Goal: Communication & Community: Answer question/provide support

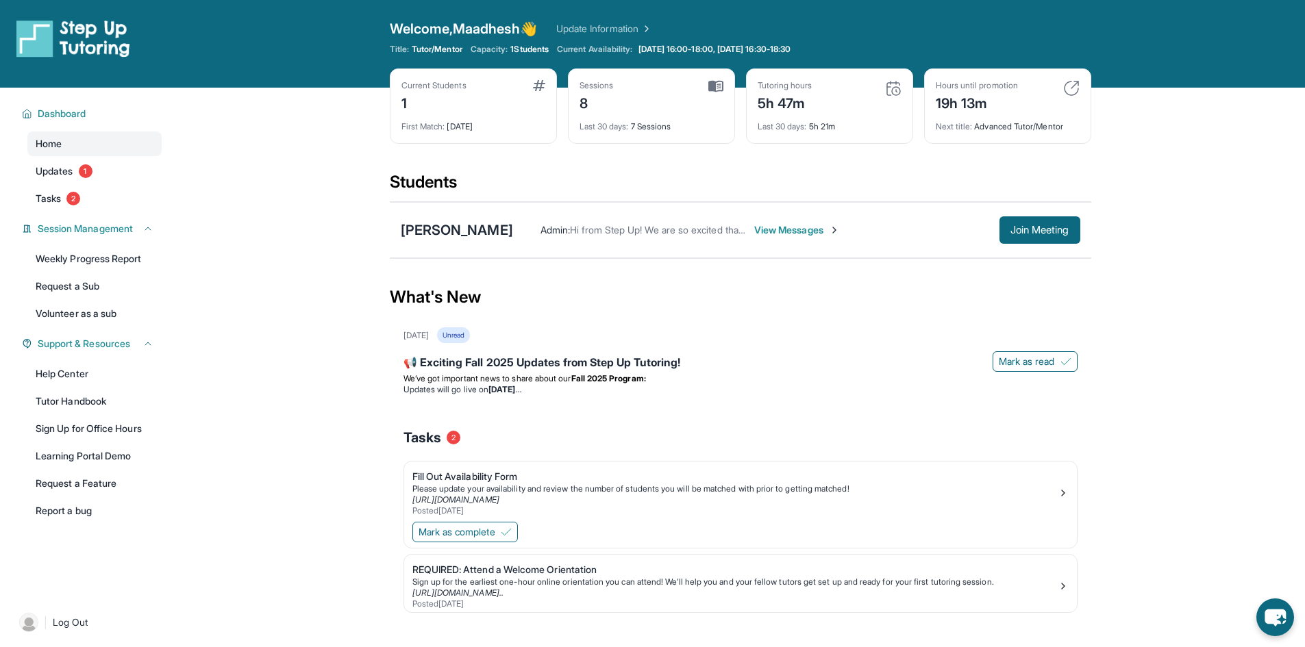
drag, startPoint x: 727, startPoint y: 227, endPoint x: 746, endPoint y: 229, distance: 19.4
click at [727, 227] on span "Hi from Step Up! We are so excited that you are matched with one another and st…" at bounding box center [1162, 230] width 1184 height 12
click at [787, 226] on span "View Messages" at bounding box center [797, 230] width 86 height 14
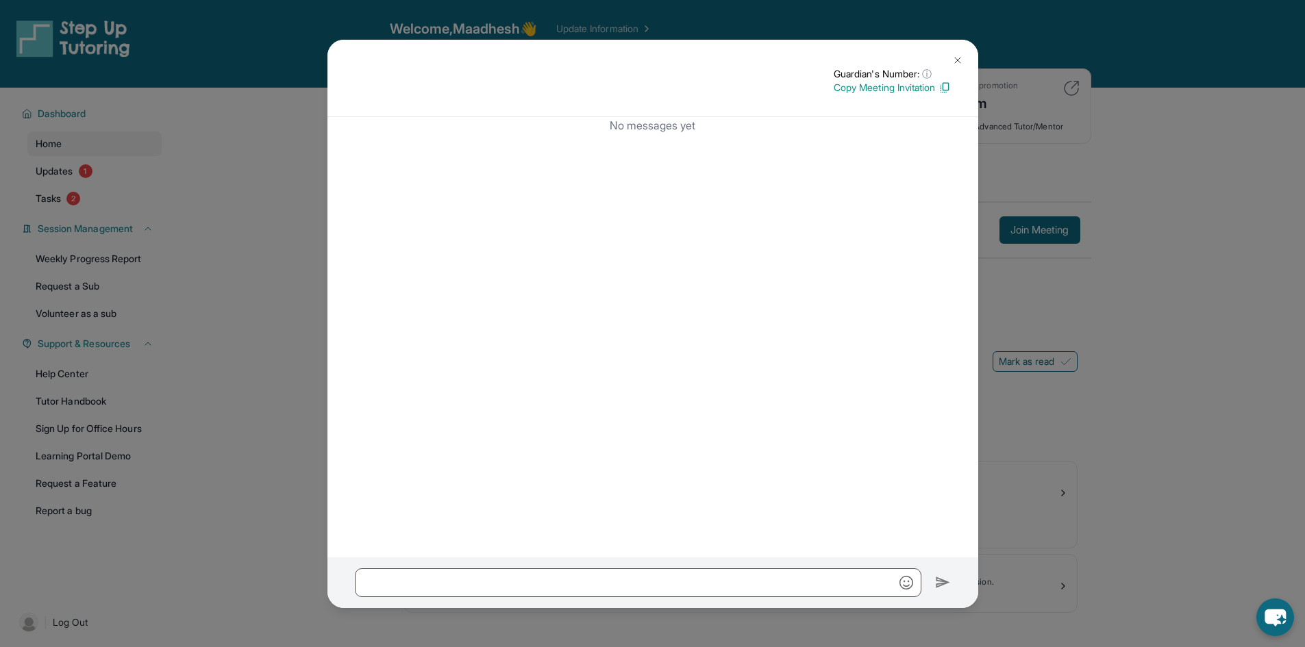
click at [1059, 214] on div "Guardian's Number: ⓘ This isn't the guardian's real number — it's a private for…" at bounding box center [652, 323] width 1305 height 647
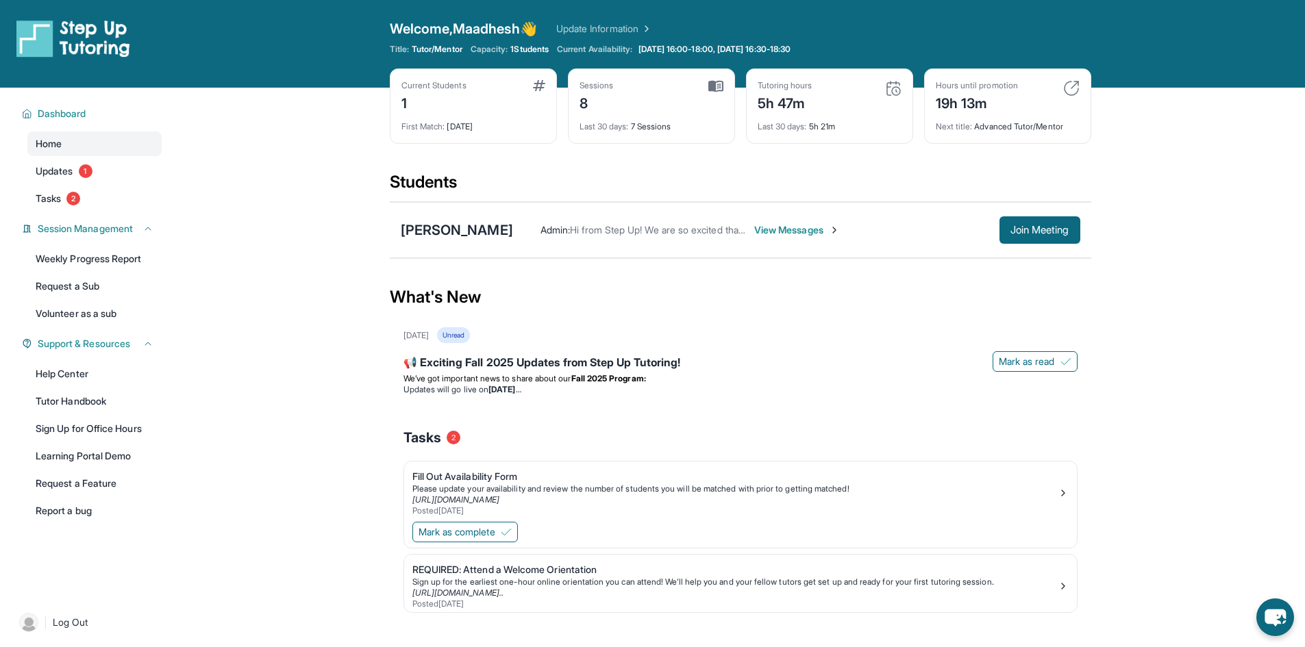
click at [463, 220] on div "[PERSON_NAME] Admin : Hi from Step Up! We are so excited that you are matched w…" at bounding box center [740, 230] width 701 height 56
click at [462, 223] on div "[PERSON_NAME]" at bounding box center [457, 230] width 112 height 19
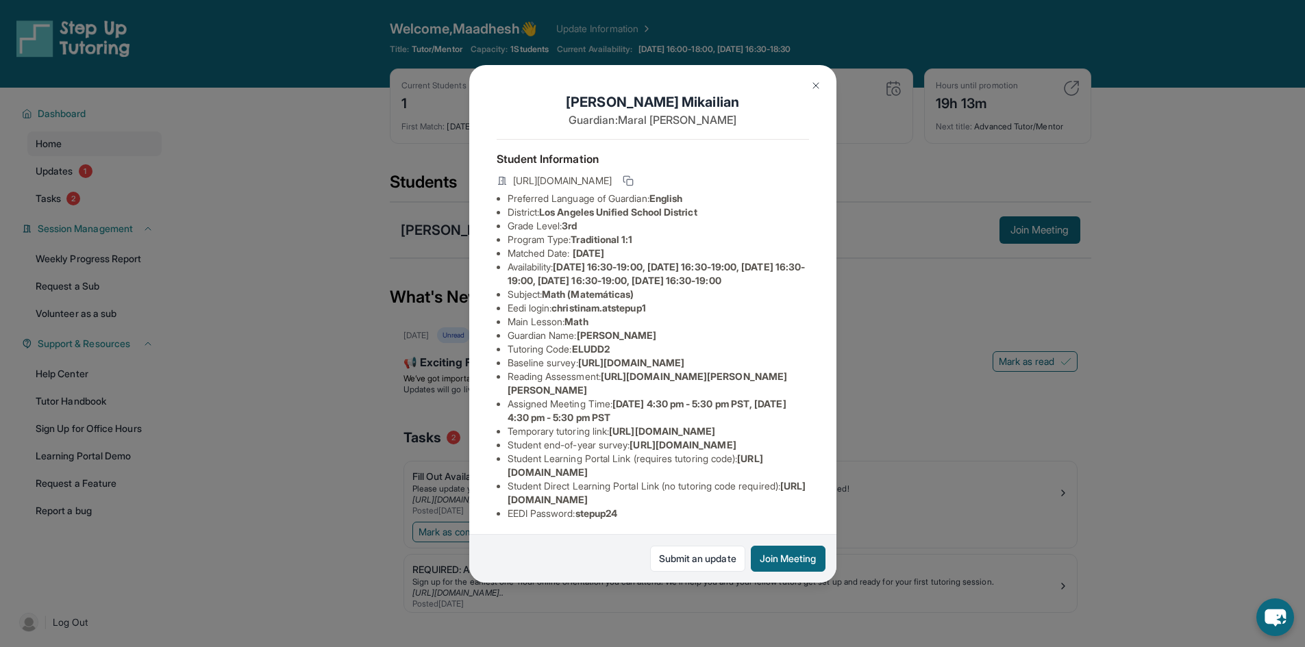
click at [455, 224] on div "[PERSON_NAME] Guardian: [PERSON_NAME] Student Information [URL][DOMAIN_NAME] Pr…" at bounding box center [652, 323] width 1305 height 647
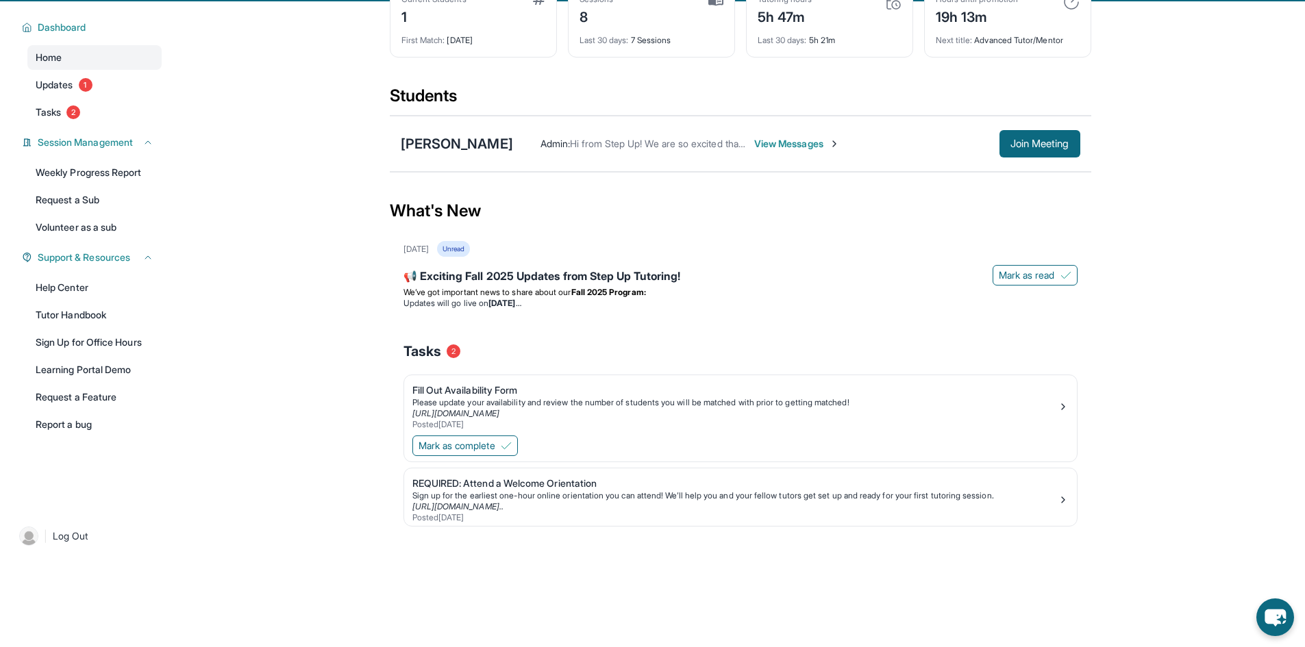
scroll to position [88, 0]
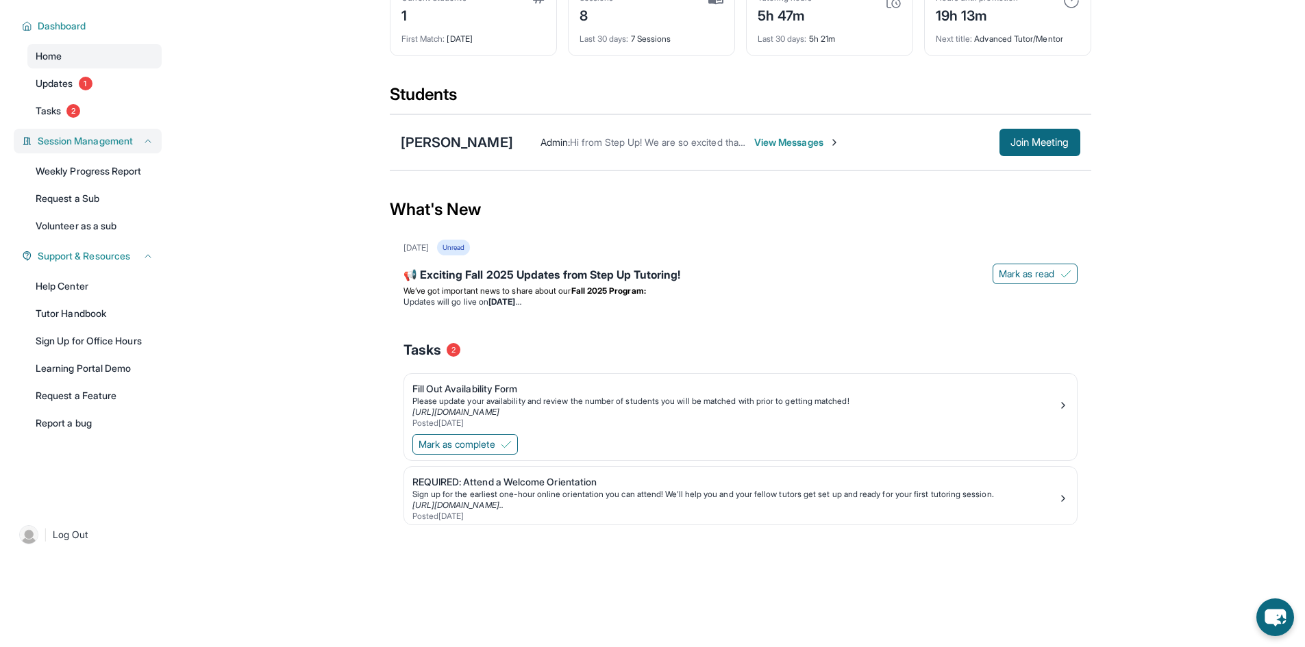
click at [92, 138] on span "Session Management" at bounding box center [85, 141] width 95 height 14
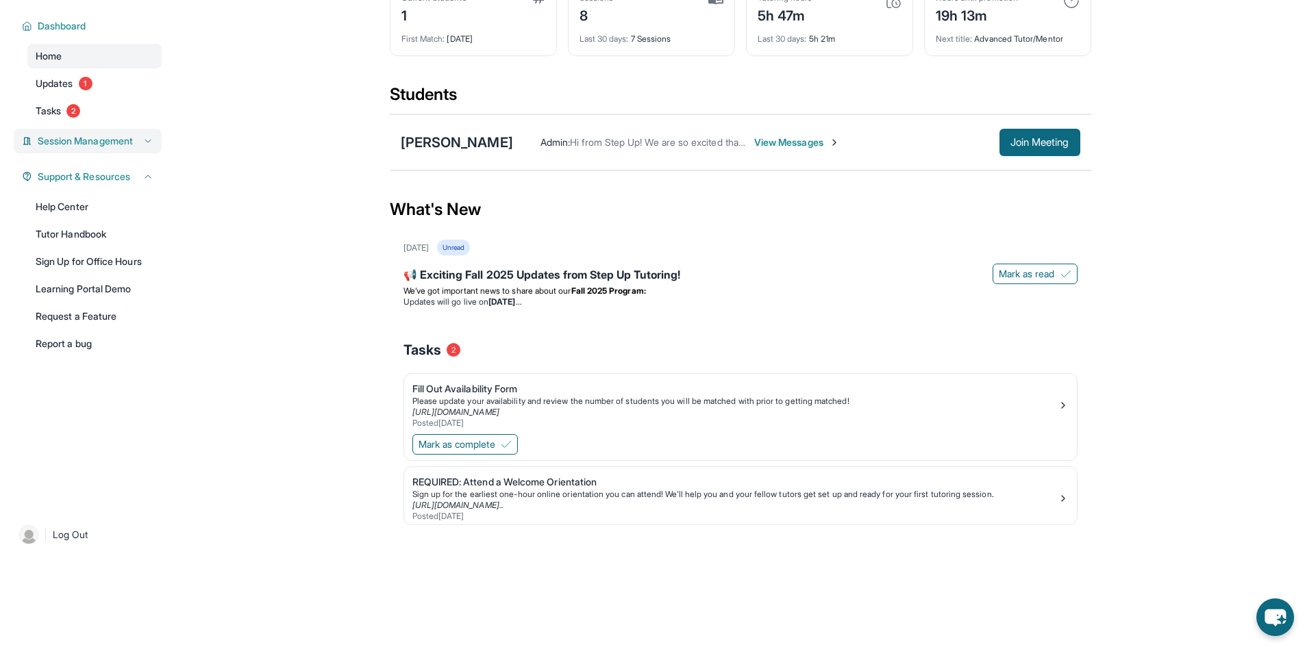
click at [92, 138] on span "Session Management" at bounding box center [85, 141] width 95 height 14
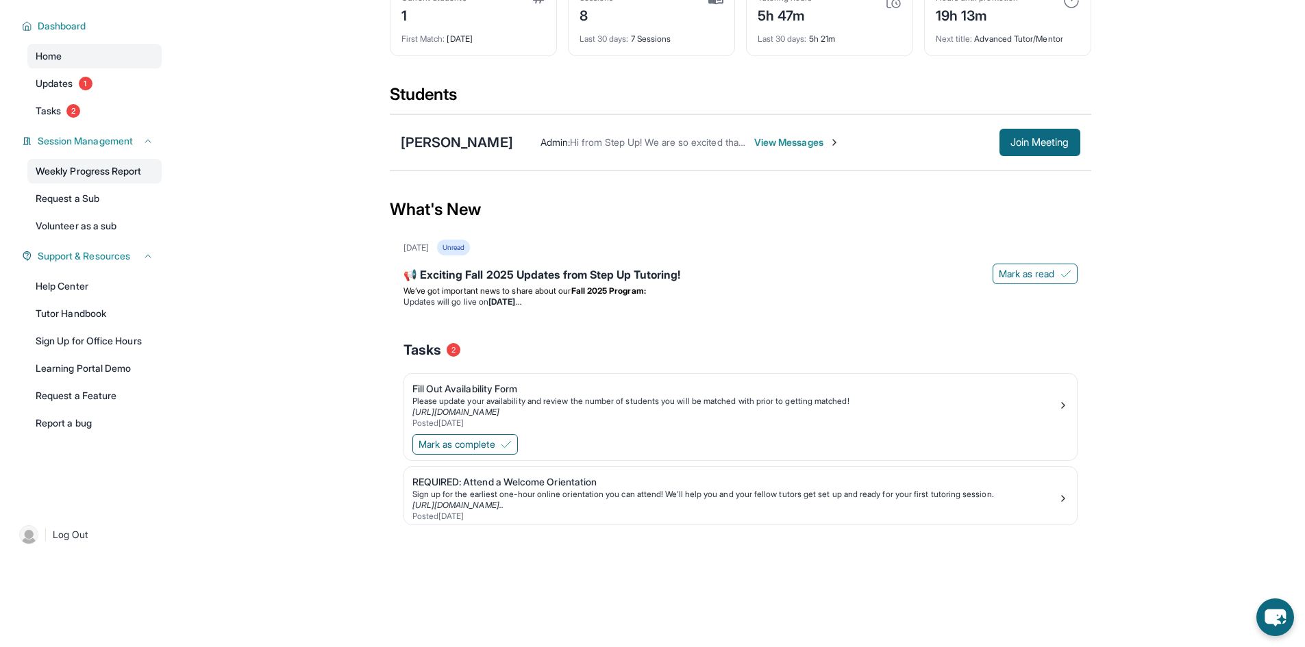
click at [101, 168] on link "Weekly Progress Report" at bounding box center [94, 171] width 134 height 25
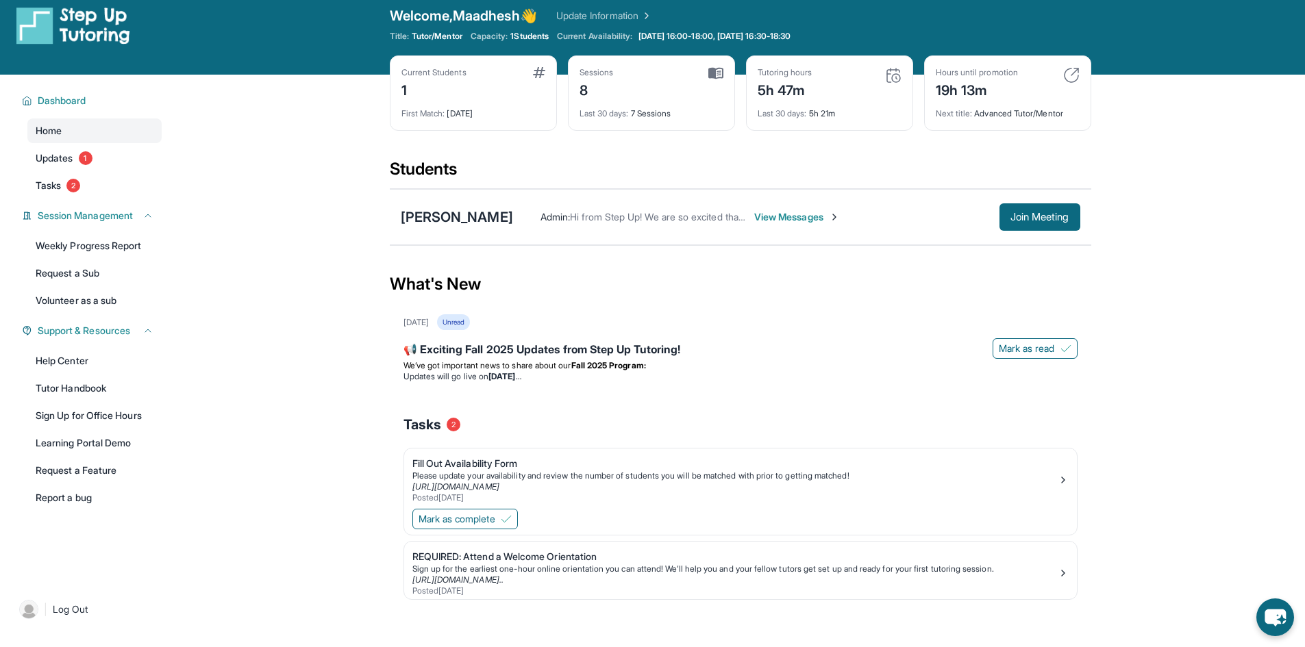
scroll to position [0, 0]
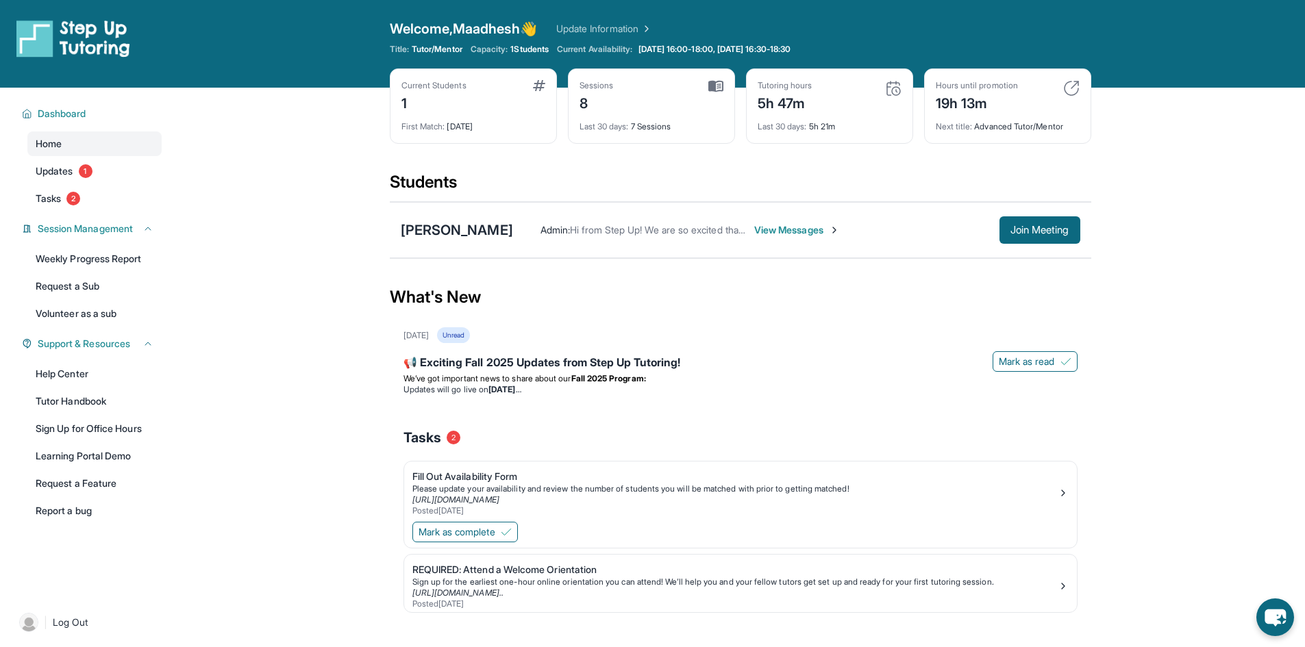
click at [208, 296] on main "Current Students 1 First Match : [DATE] Sessions 8 Last 30 days : 7 Sessions Tu…" at bounding box center [739, 376] width 1129 height 577
click at [790, 228] on span "View Messages" at bounding box center [797, 230] width 86 height 14
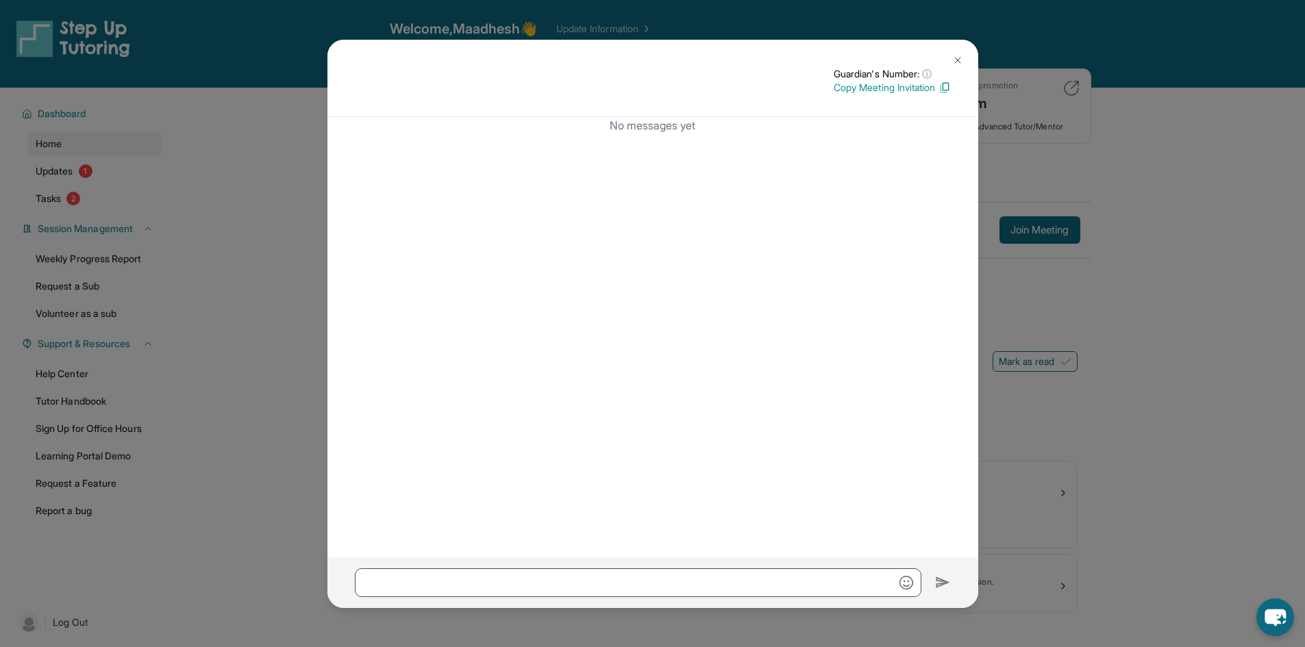
click at [1060, 58] on div "Guardian's Number: ⓘ This isn't the guardian's real number — it's a private for…" at bounding box center [652, 323] width 1305 height 647
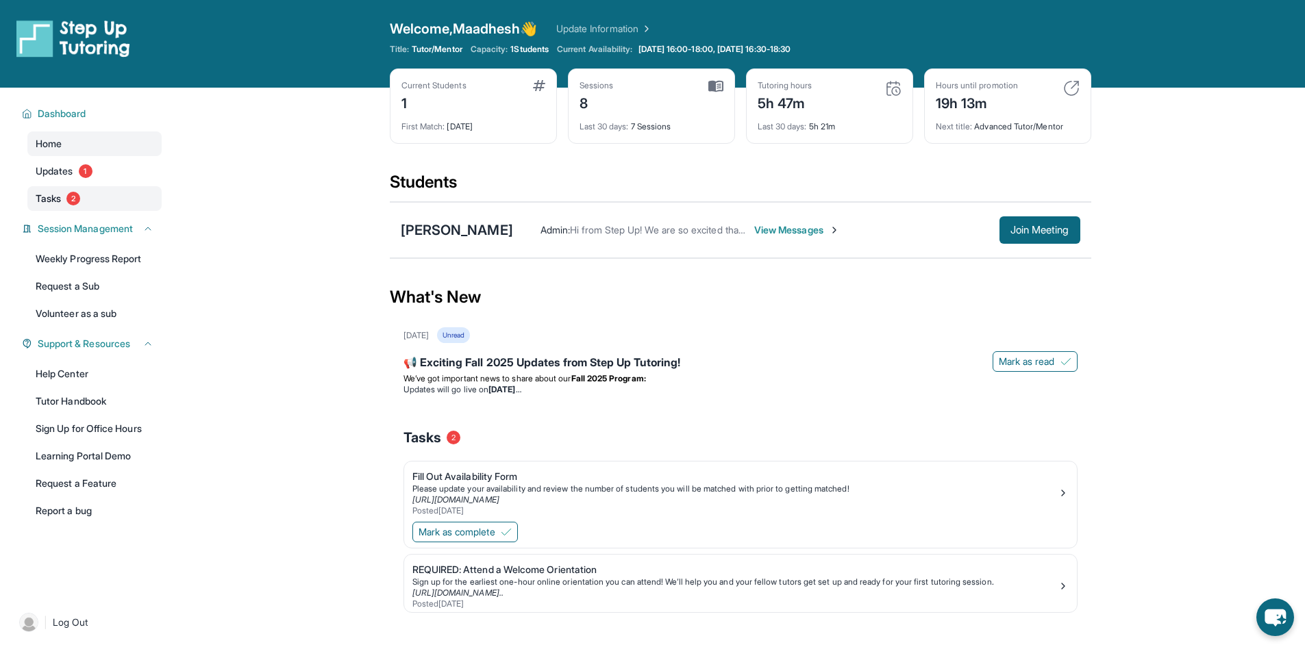
click at [38, 198] on span "Tasks" at bounding box center [48, 199] width 25 height 14
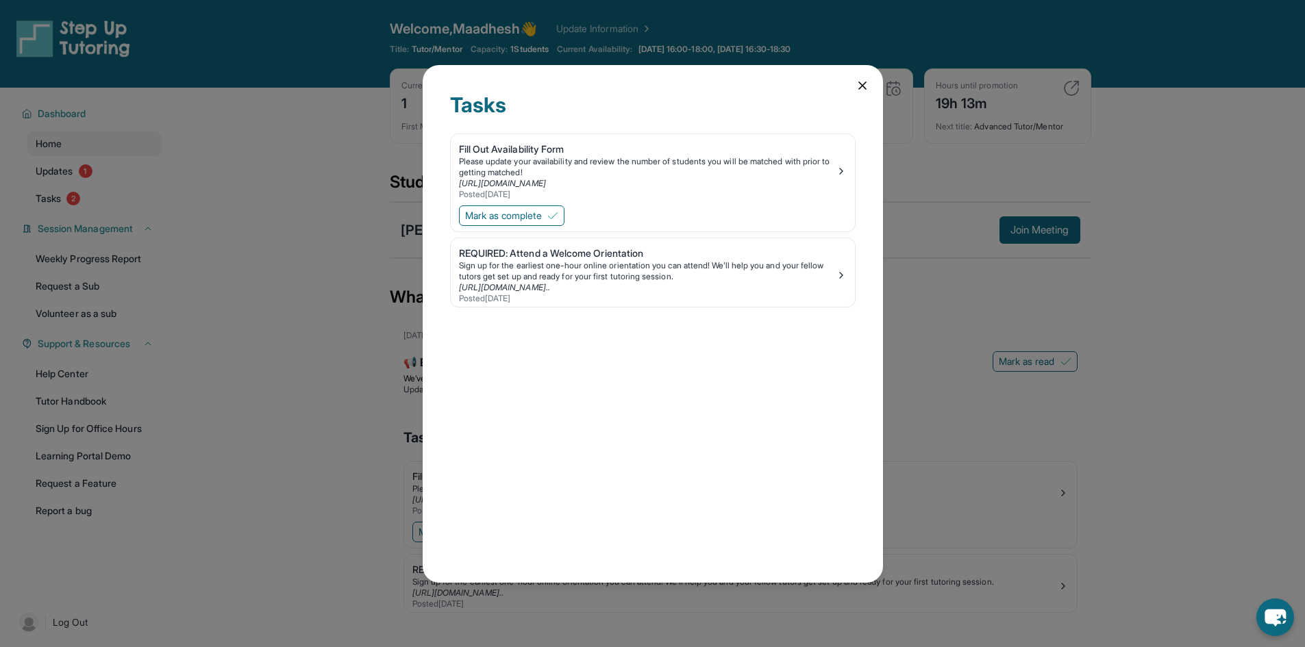
click at [68, 198] on div "Tasks Fill Out Availability Form Please update your availability and review the…" at bounding box center [652, 323] width 1305 height 647
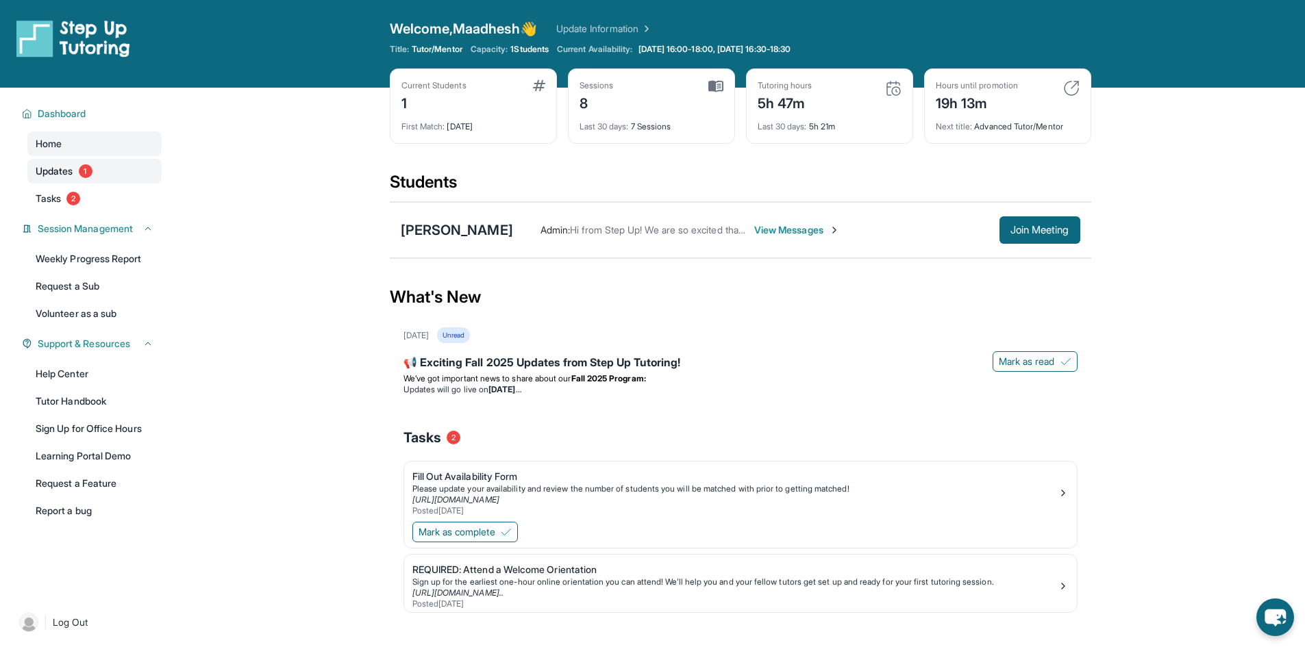
click at [68, 163] on link "Updates 1" at bounding box center [94, 171] width 134 height 25
